Goal: Task Accomplishment & Management: Manage account settings

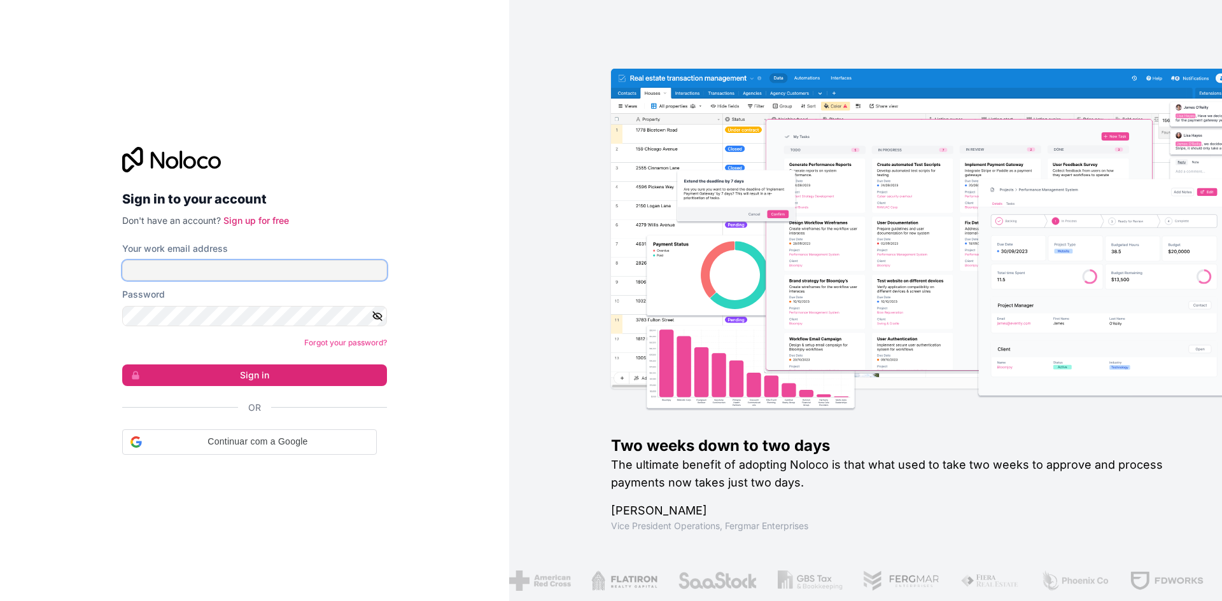
click at [244, 271] on input "Your work email address" at bounding box center [254, 270] width 265 height 20
type input "**********"
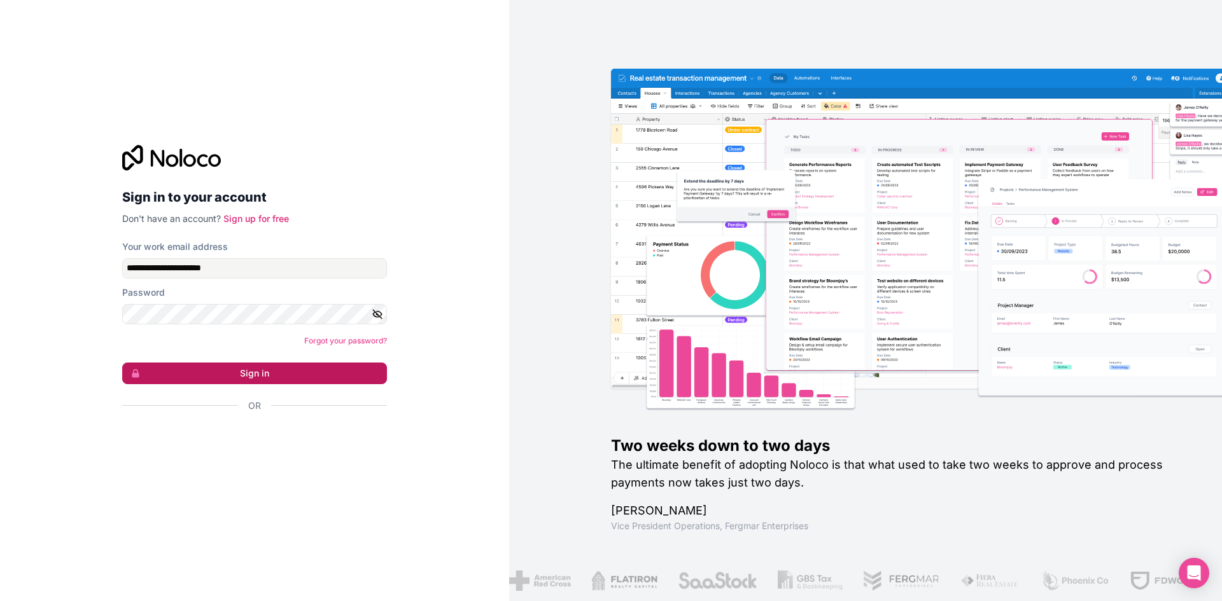
click at [267, 384] on button "Sign in" at bounding box center [254, 374] width 265 height 22
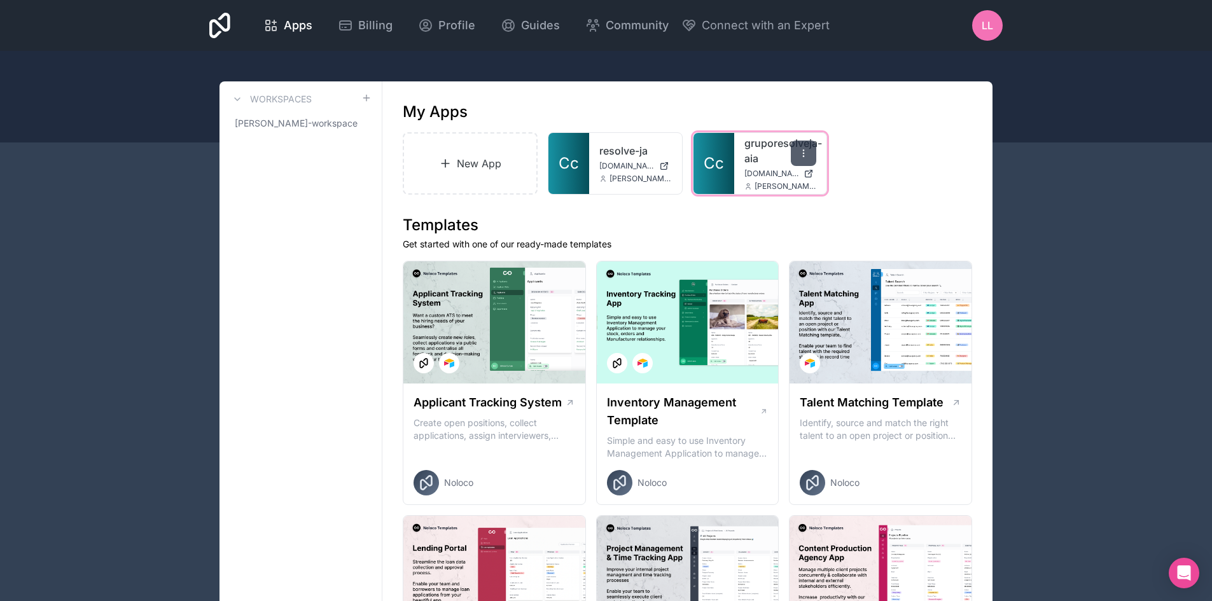
click at [811, 149] on div at bounding box center [803, 153] width 25 height 25
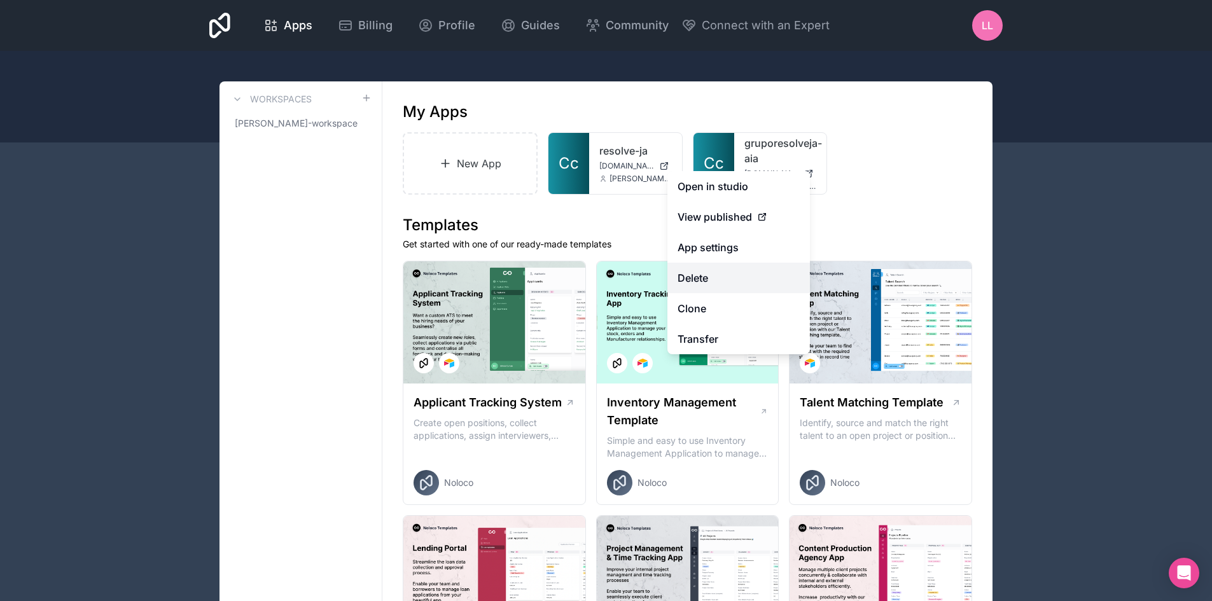
click at [718, 284] on button "Delete" at bounding box center [738, 278] width 143 height 31
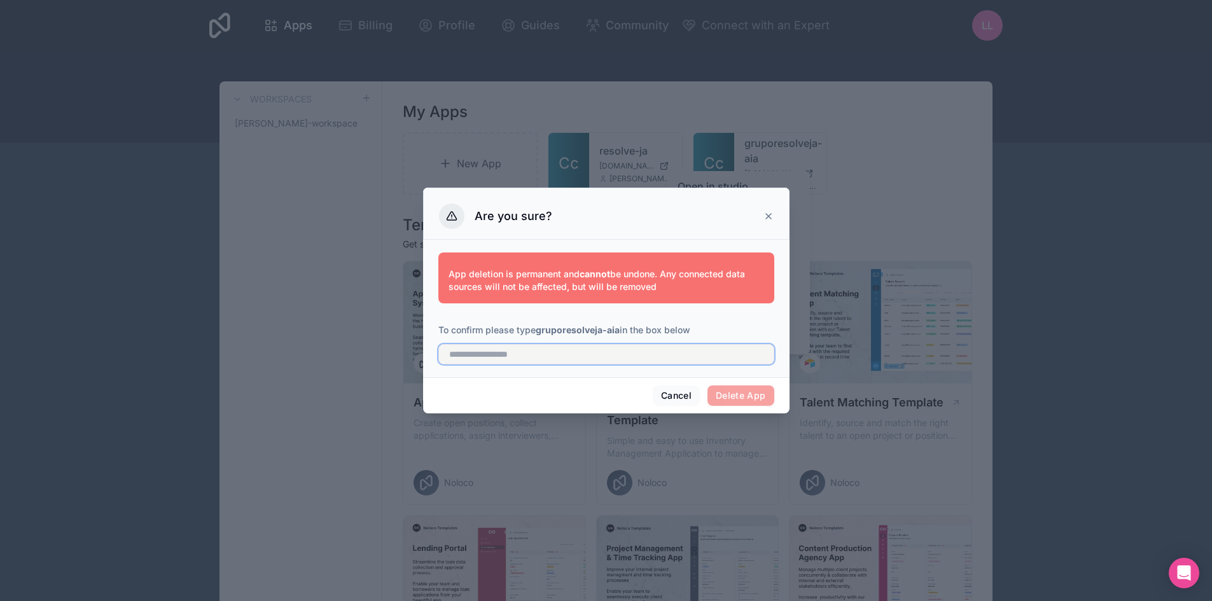
click at [575, 358] on input "text" at bounding box center [606, 354] width 336 height 20
drag, startPoint x: 540, startPoint y: 331, endPoint x: 621, endPoint y: 332, distance: 80.8
click at [621, 332] on p "To confirm please type gruporesolveja-aia in the box below" at bounding box center [606, 330] width 336 height 13
copy strong "gruporesolveja-aia"
click at [536, 360] on input "text" at bounding box center [606, 354] width 336 height 20
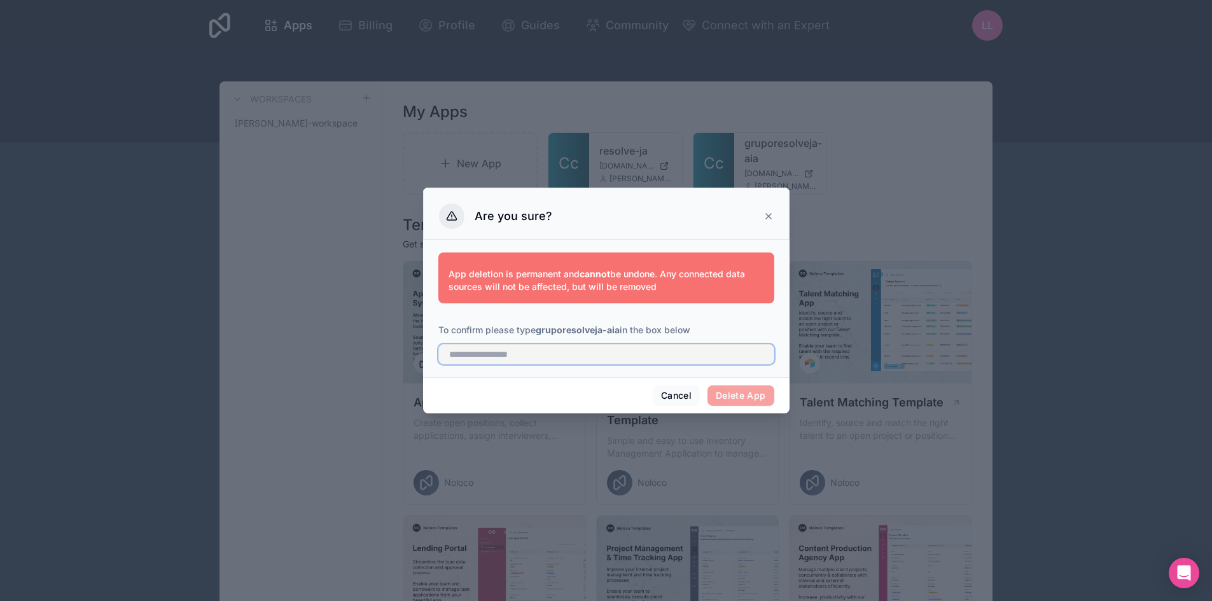
paste input "**********"
type input "**********"
click at [754, 395] on button "Delete App" at bounding box center [740, 396] width 67 height 20
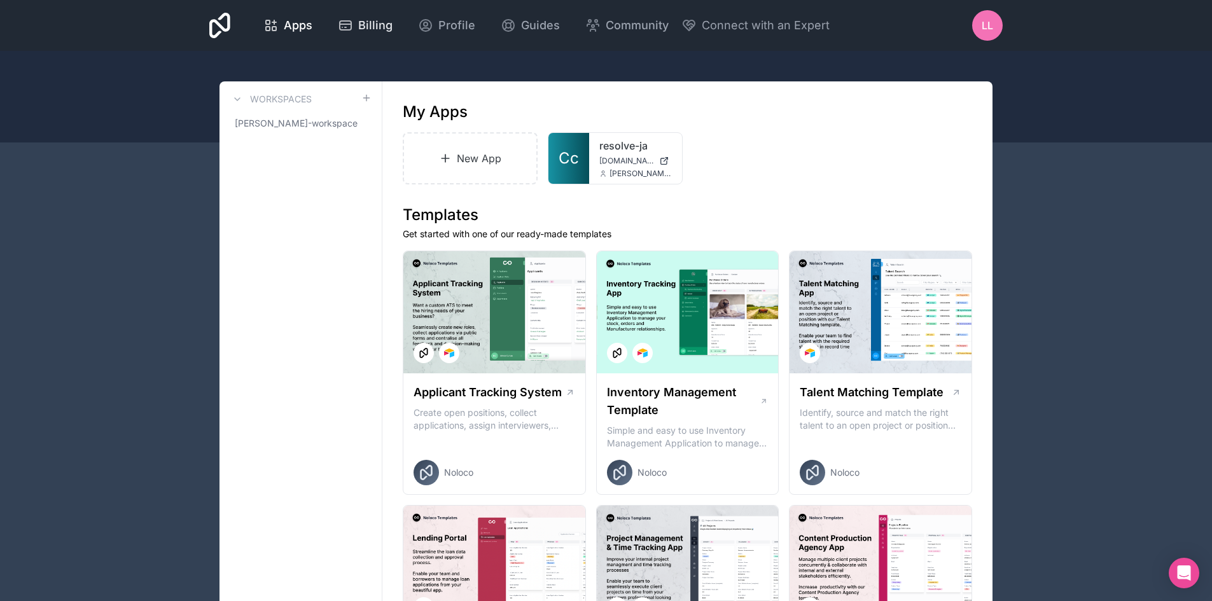
click at [370, 23] on span "Billing" at bounding box center [375, 26] width 34 height 18
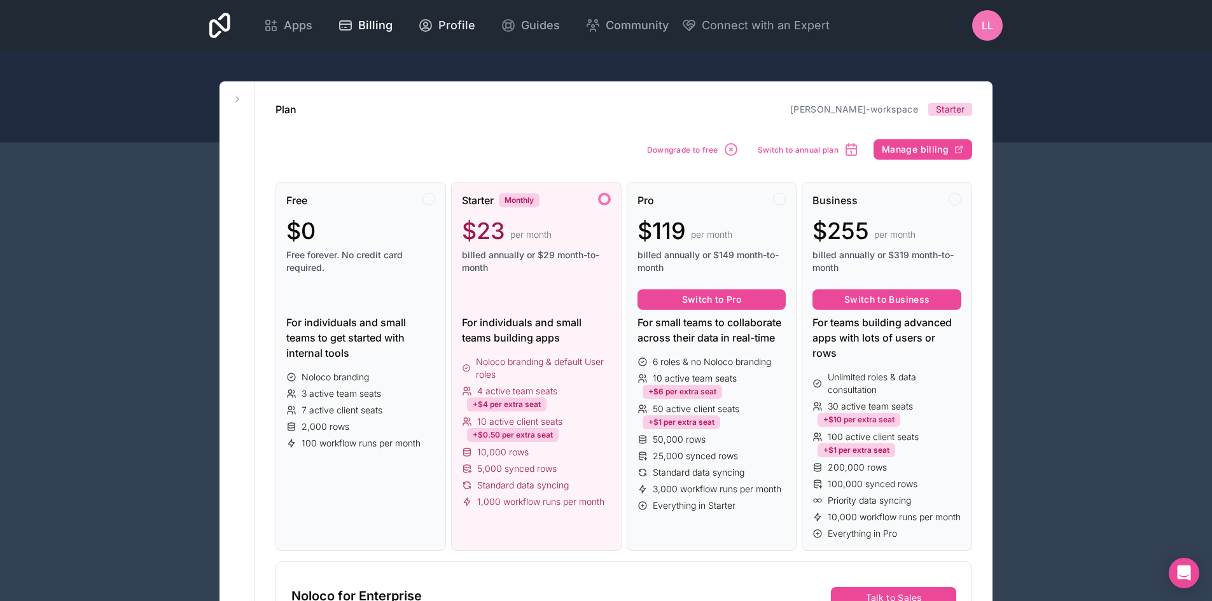
click at [432, 28] on div "Profile" at bounding box center [446, 26] width 57 height 18
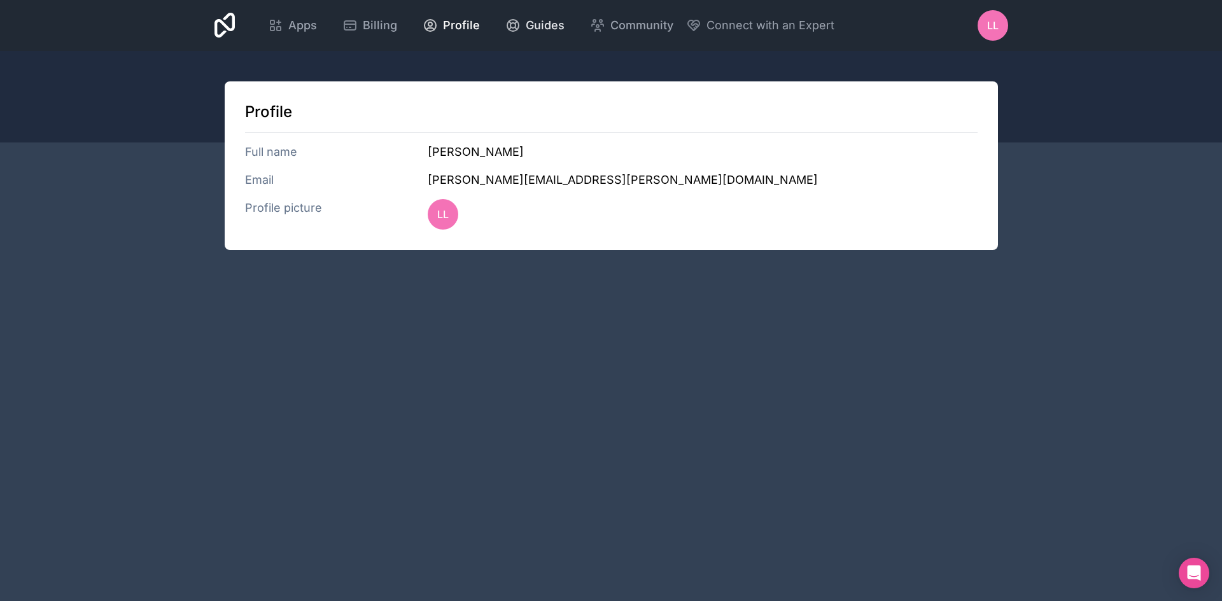
click at [520, 32] on div "Guides" at bounding box center [534, 26] width 59 height 18
click at [291, 29] on span "Apps" at bounding box center [302, 26] width 29 height 18
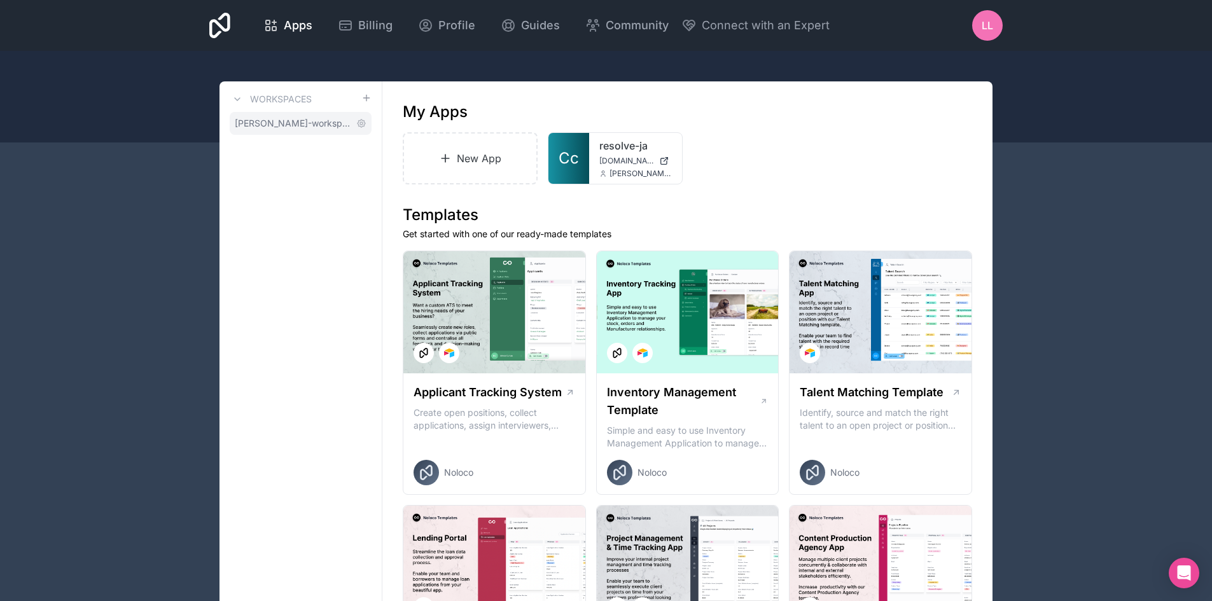
click at [295, 123] on span "[PERSON_NAME]-workspace" at bounding box center [293, 123] width 116 height 13
click at [281, 124] on span "[PERSON_NAME]-workspace" at bounding box center [293, 123] width 116 height 13
click at [984, 24] on span "LL" at bounding box center [987, 25] width 11 height 15
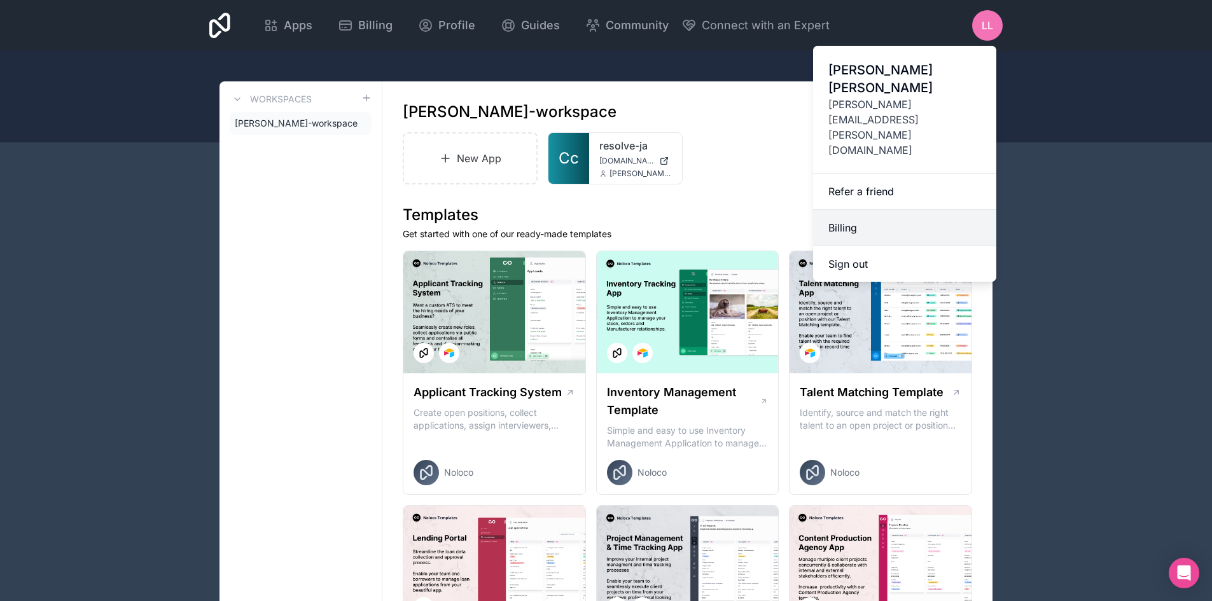
click at [879, 210] on link "Billing" at bounding box center [904, 228] width 183 height 36
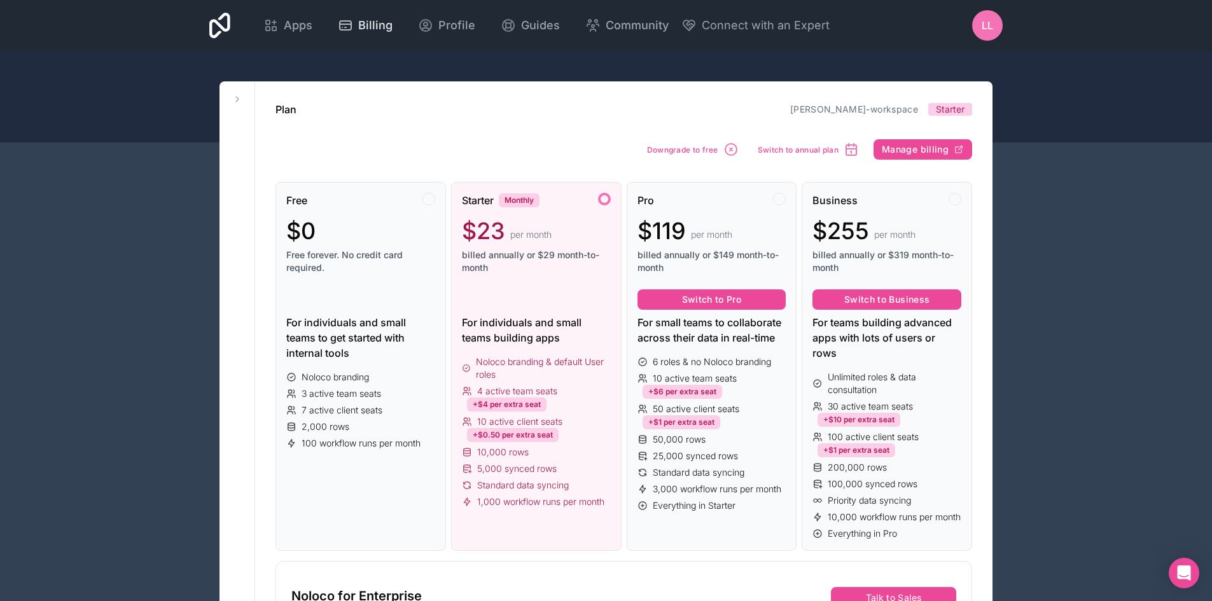
click at [347, 27] on icon at bounding box center [345, 25] width 15 height 15
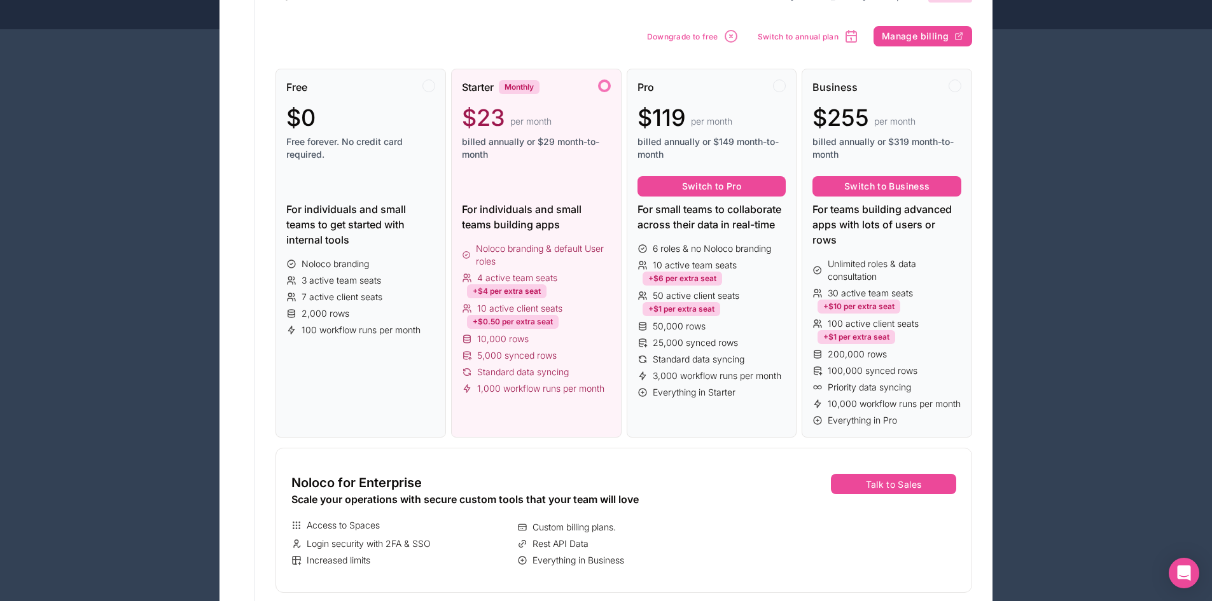
scroll to position [38, 0]
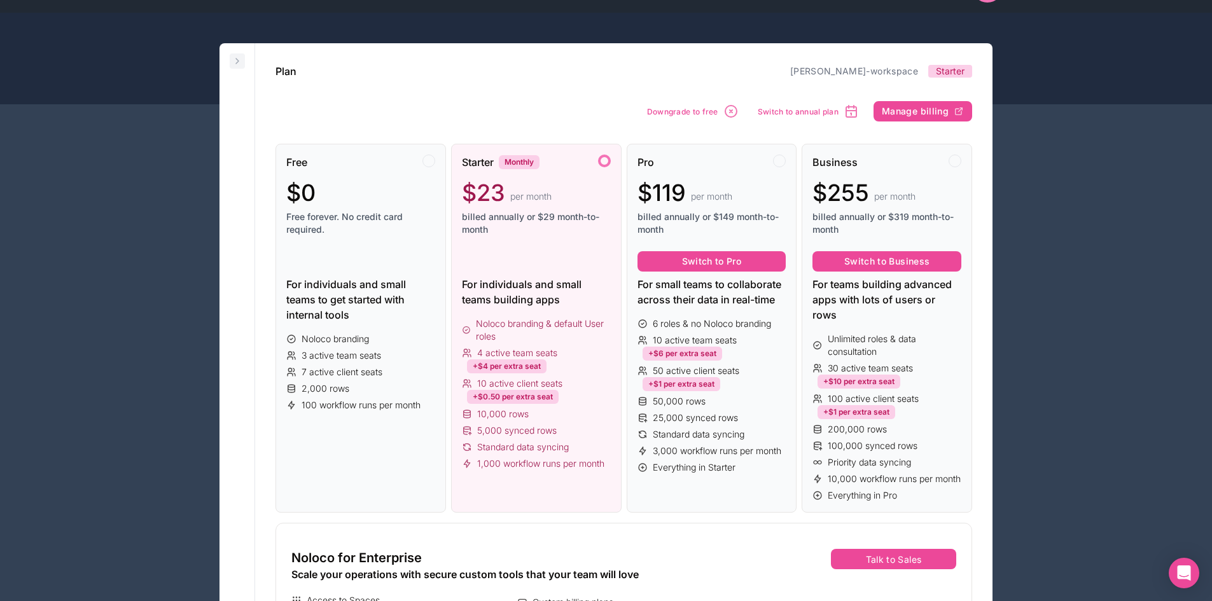
click at [234, 62] on icon at bounding box center [237, 61] width 10 height 10
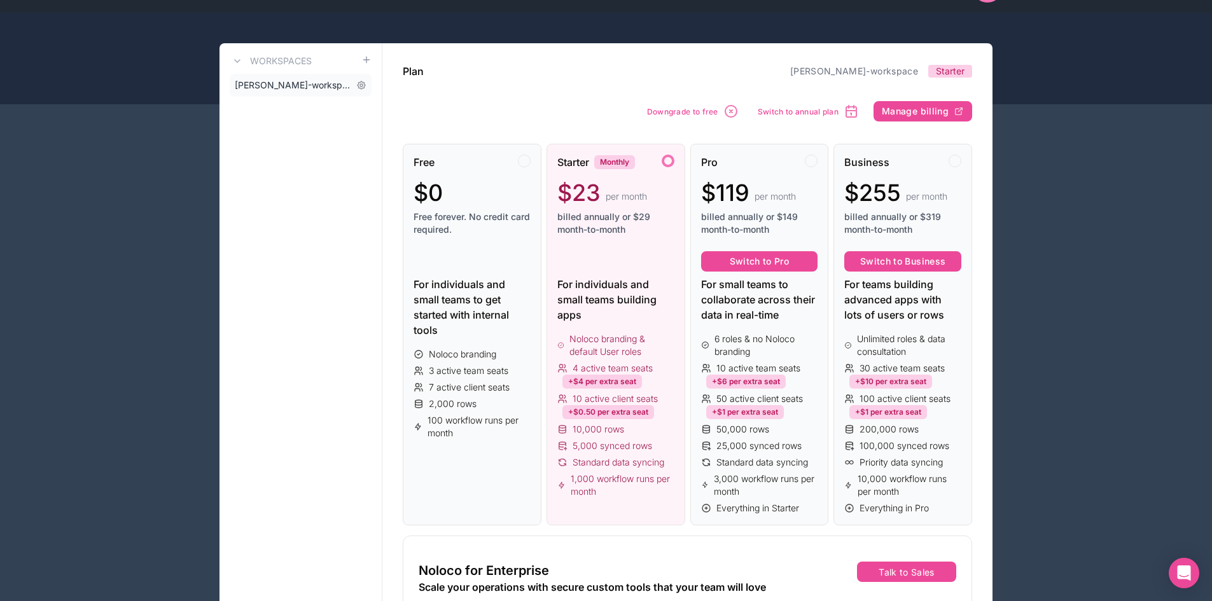
click at [266, 80] on span "[PERSON_NAME]-workspace" at bounding box center [293, 85] width 116 height 13
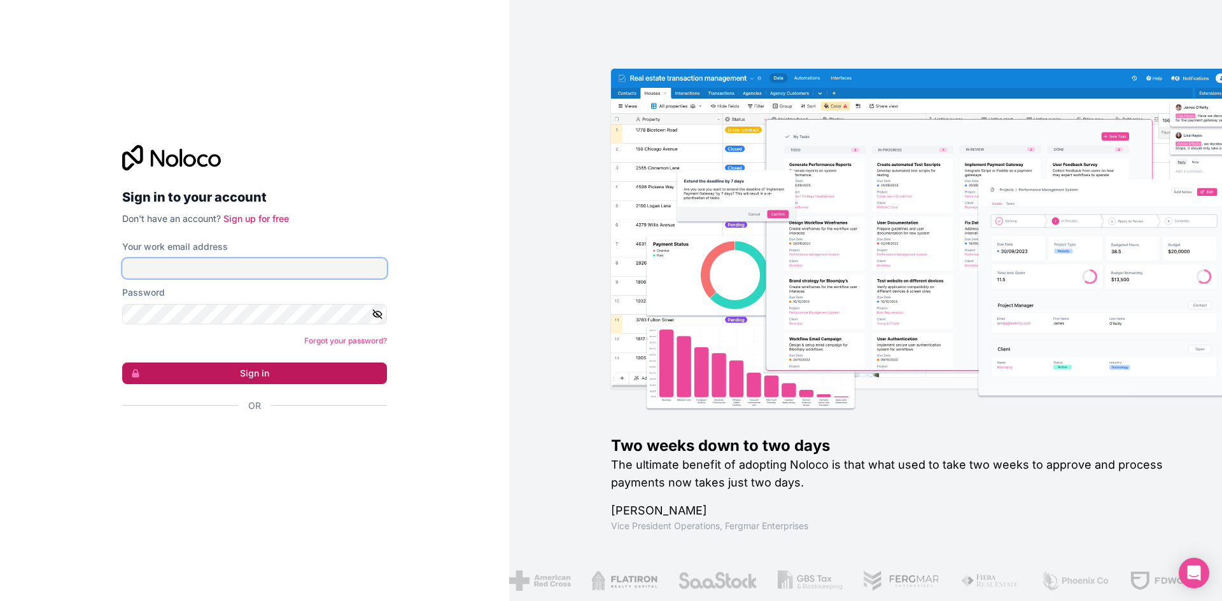
type input "**********"
click at [265, 375] on button "Sign in" at bounding box center [254, 374] width 265 height 22
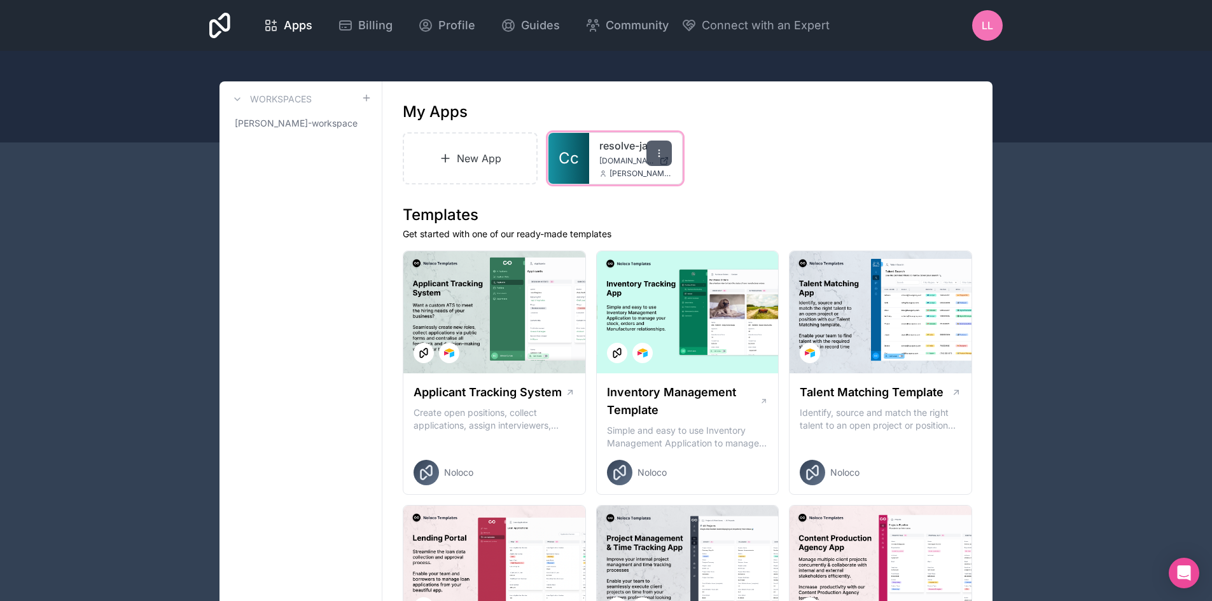
click at [657, 154] on icon at bounding box center [659, 153] width 10 height 10
click at [364, 18] on span "Billing" at bounding box center [375, 26] width 34 height 18
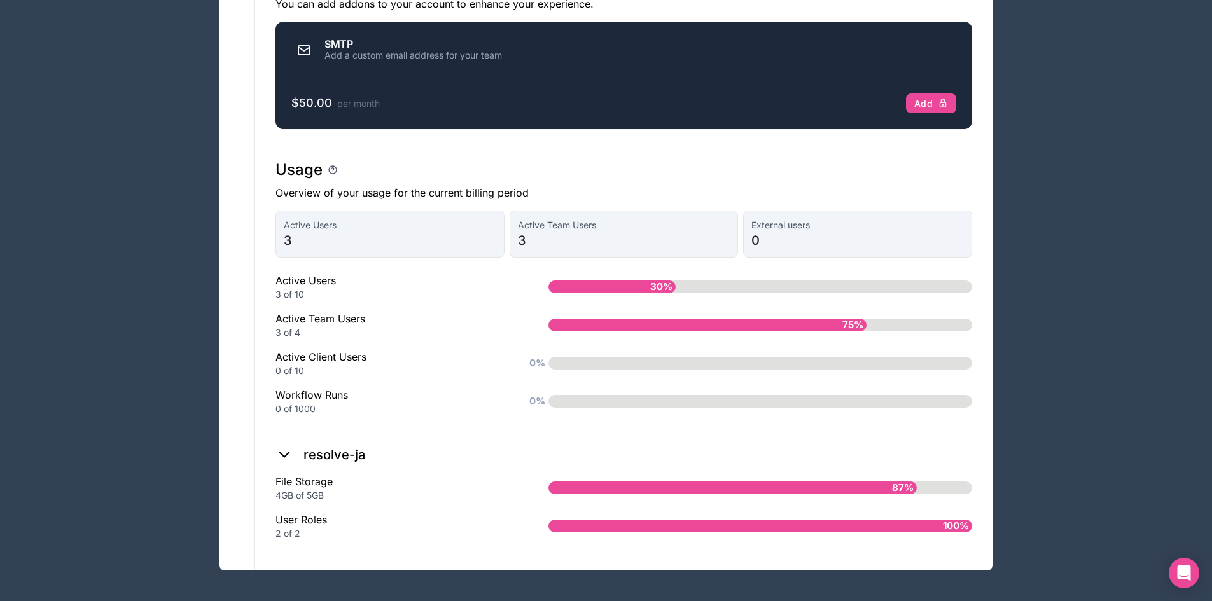
scroll to position [804, 0]
